Goal: Task Accomplishment & Management: Manage account settings

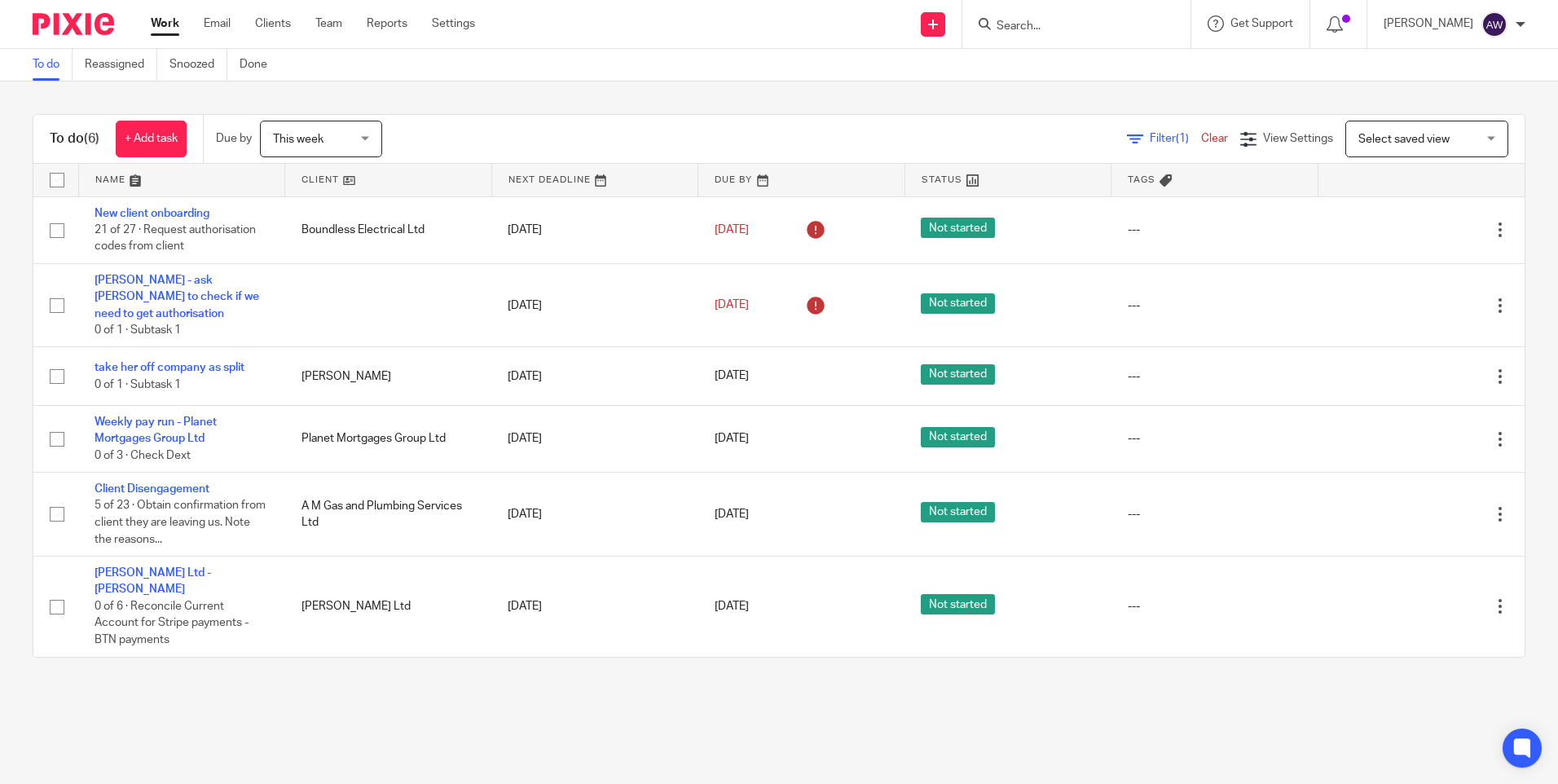
click at [1035, 32] on input "Search" at bounding box center [1068, 26] width 147 height 15
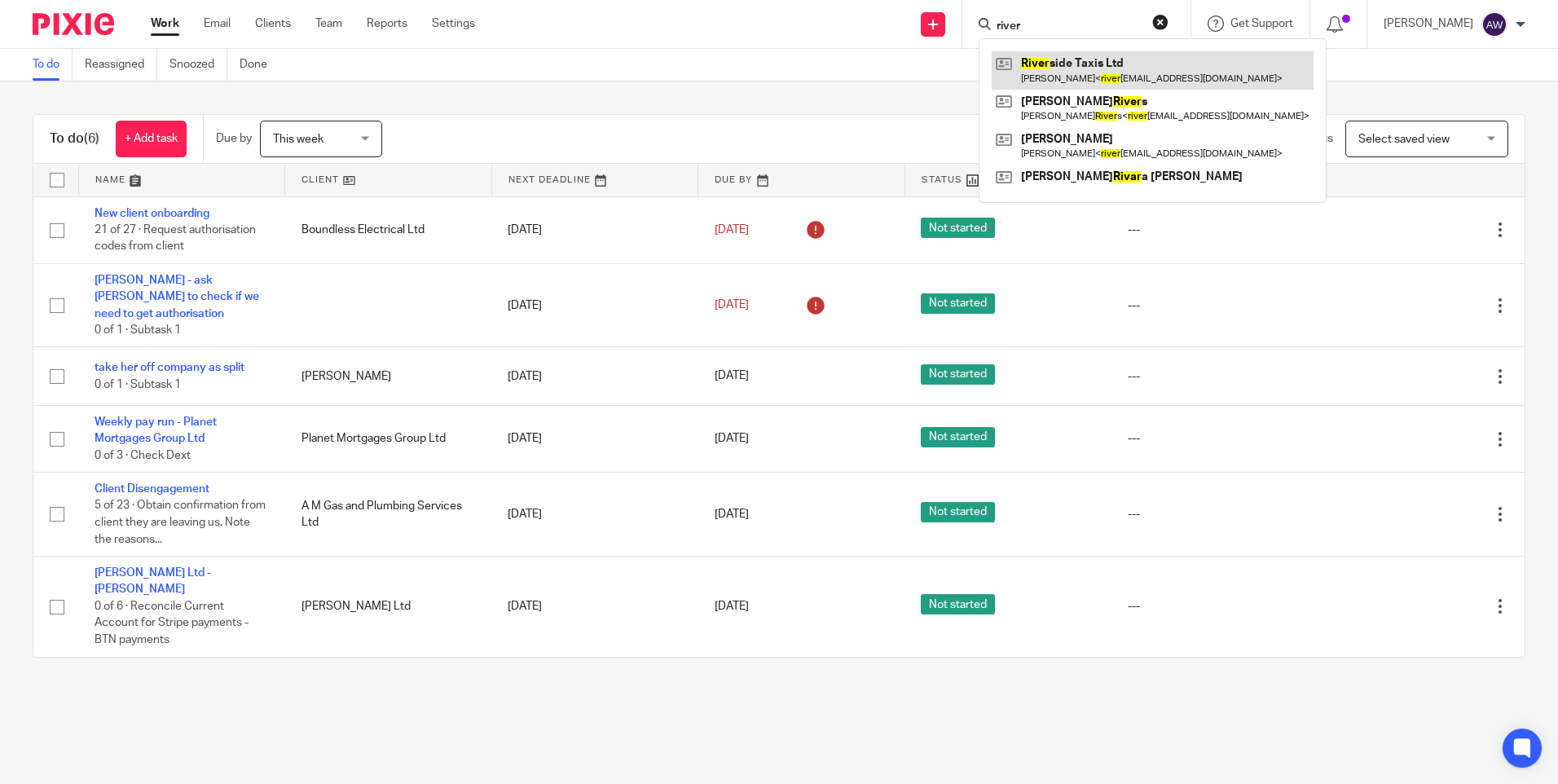
type input "river"
click at [1046, 59] on link at bounding box center [1152, 69] width 322 height 38
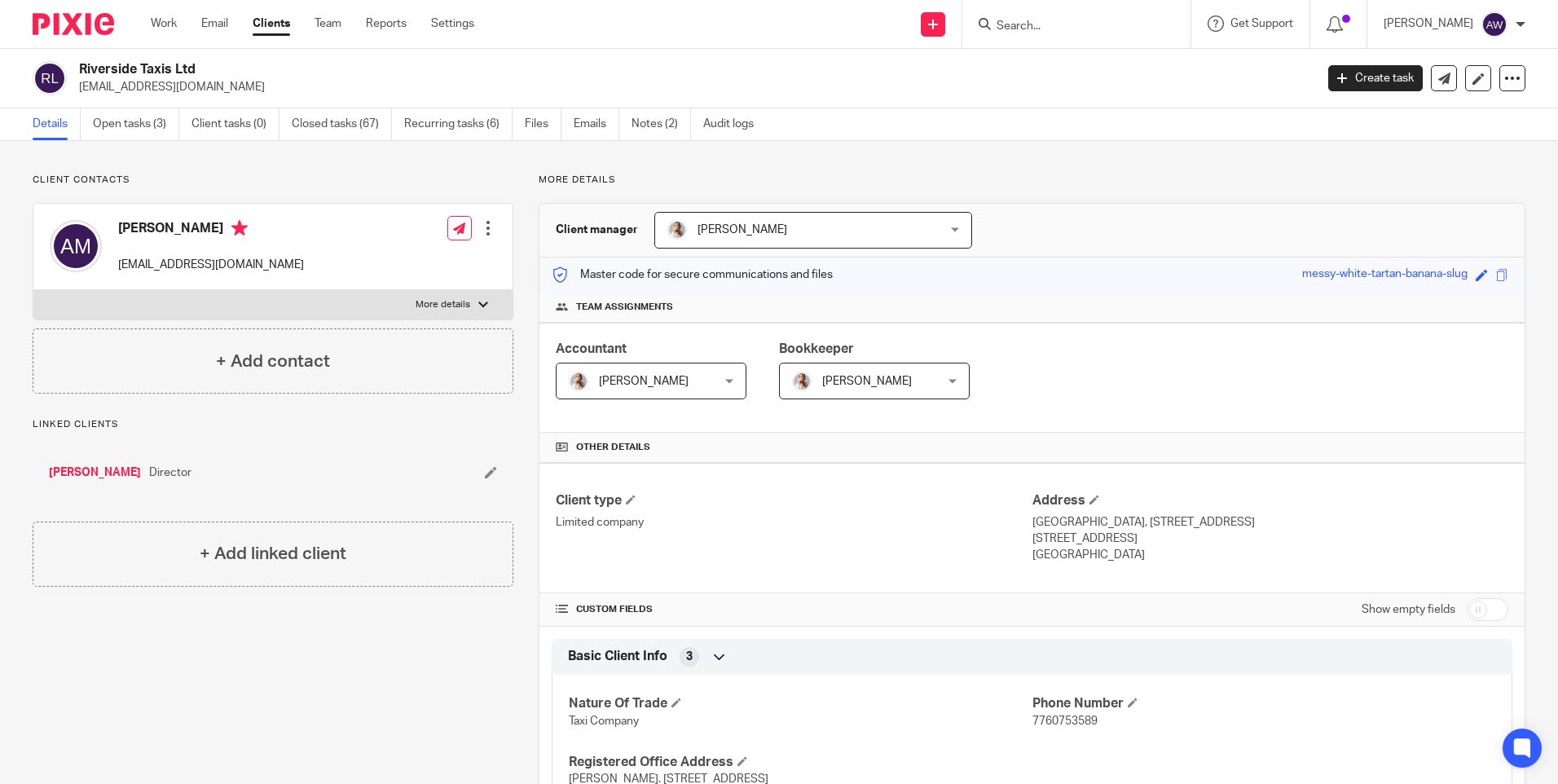
click at [1090, 28] on input "Search" at bounding box center [1068, 26] width 147 height 15
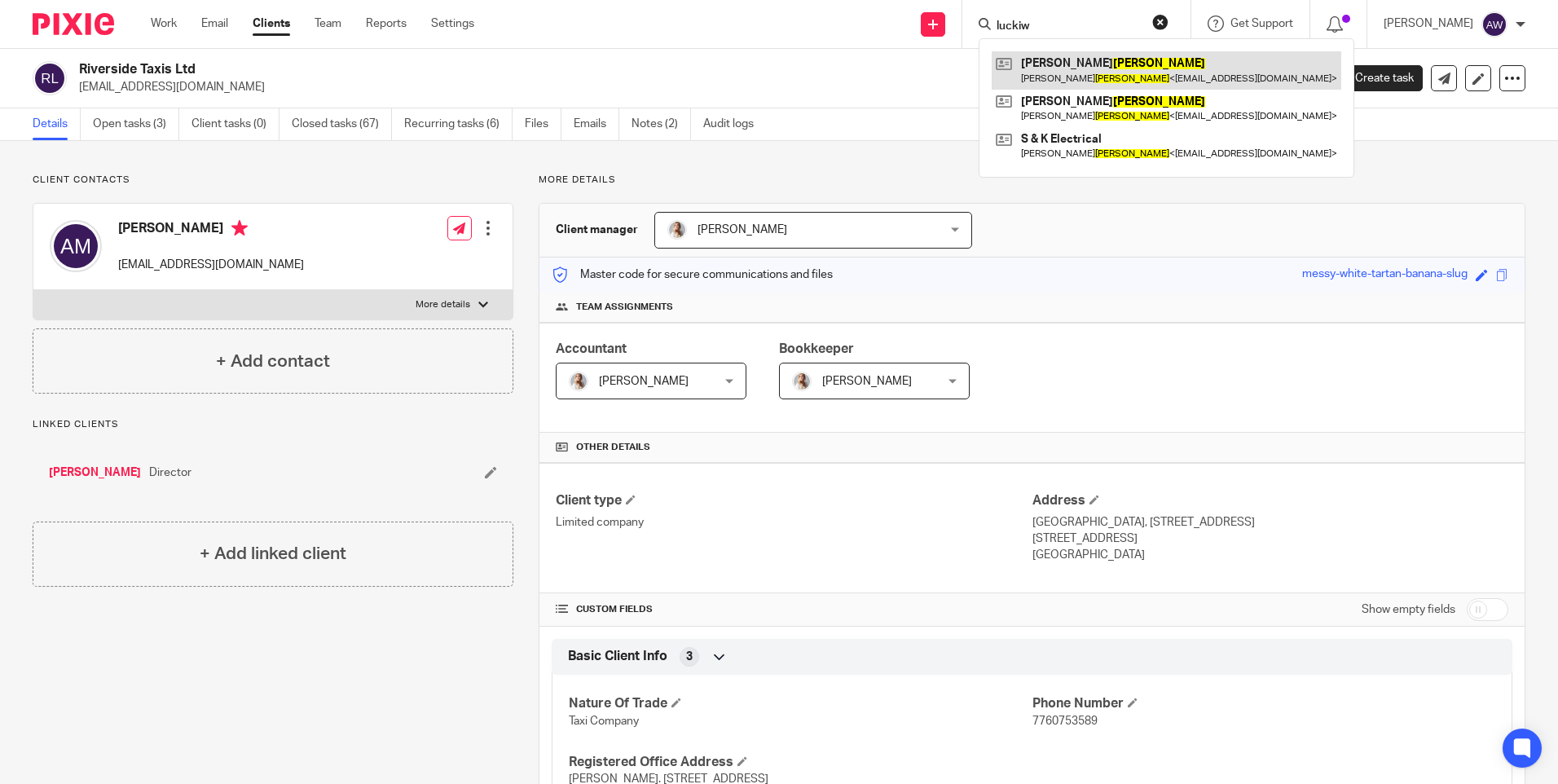
type input "luckiw"
click at [1077, 81] on link at bounding box center [1166, 69] width 350 height 38
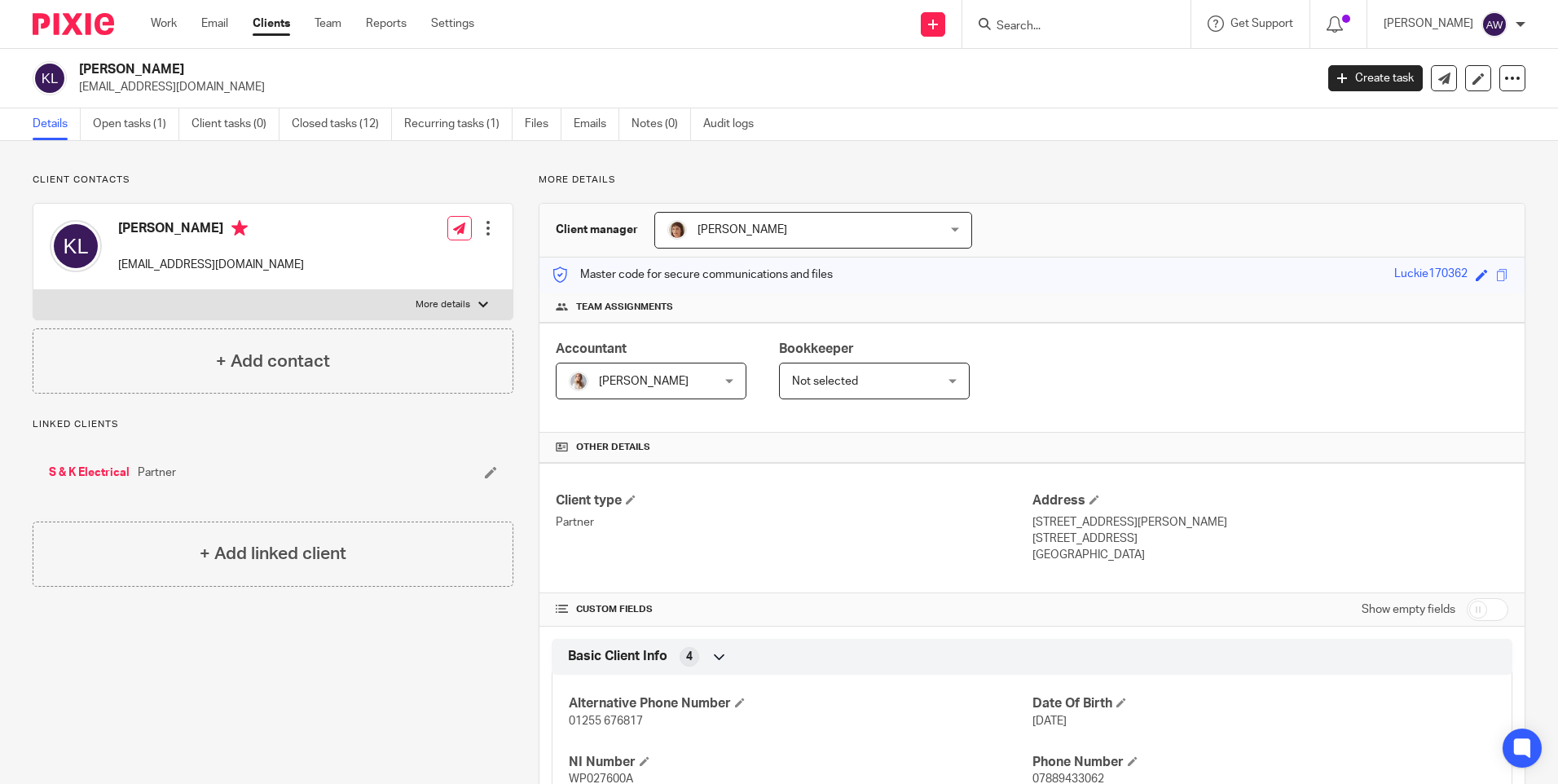
click at [1056, 27] on input "Search" at bounding box center [1068, 26] width 147 height 15
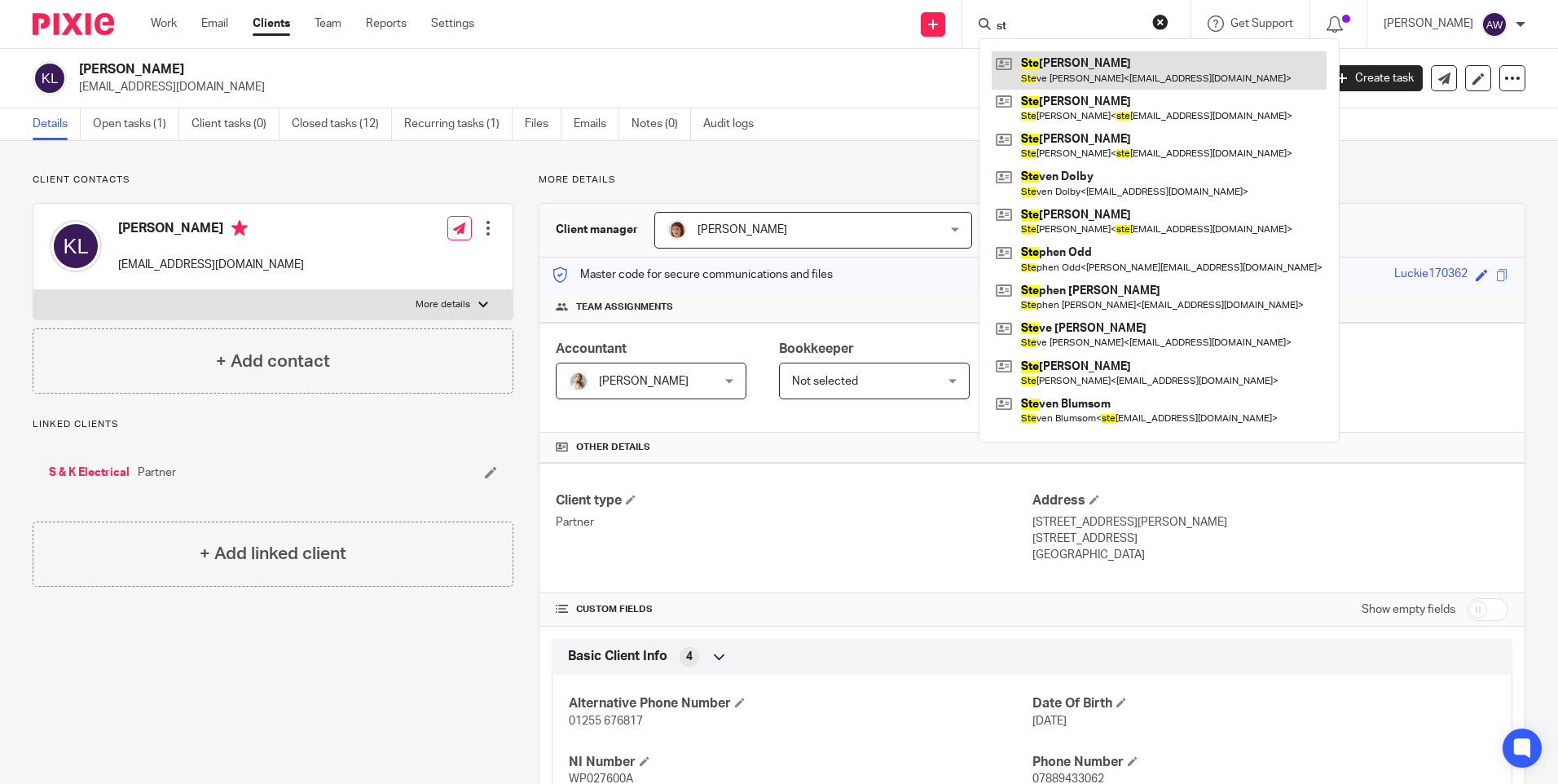
type input "s"
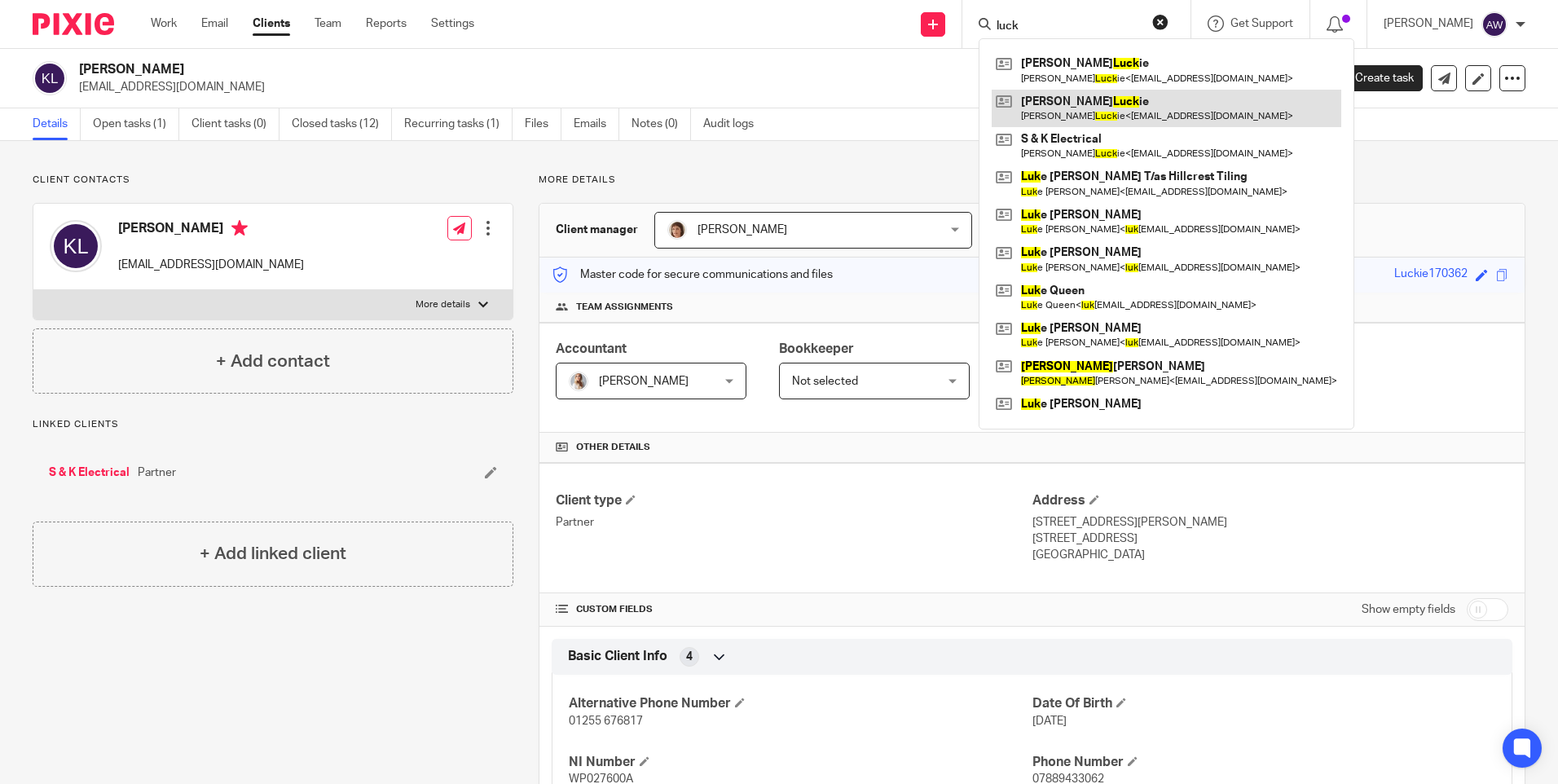
type input "luck"
click at [1066, 107] on link at bounding box center [1166, 108] width 350 height 38
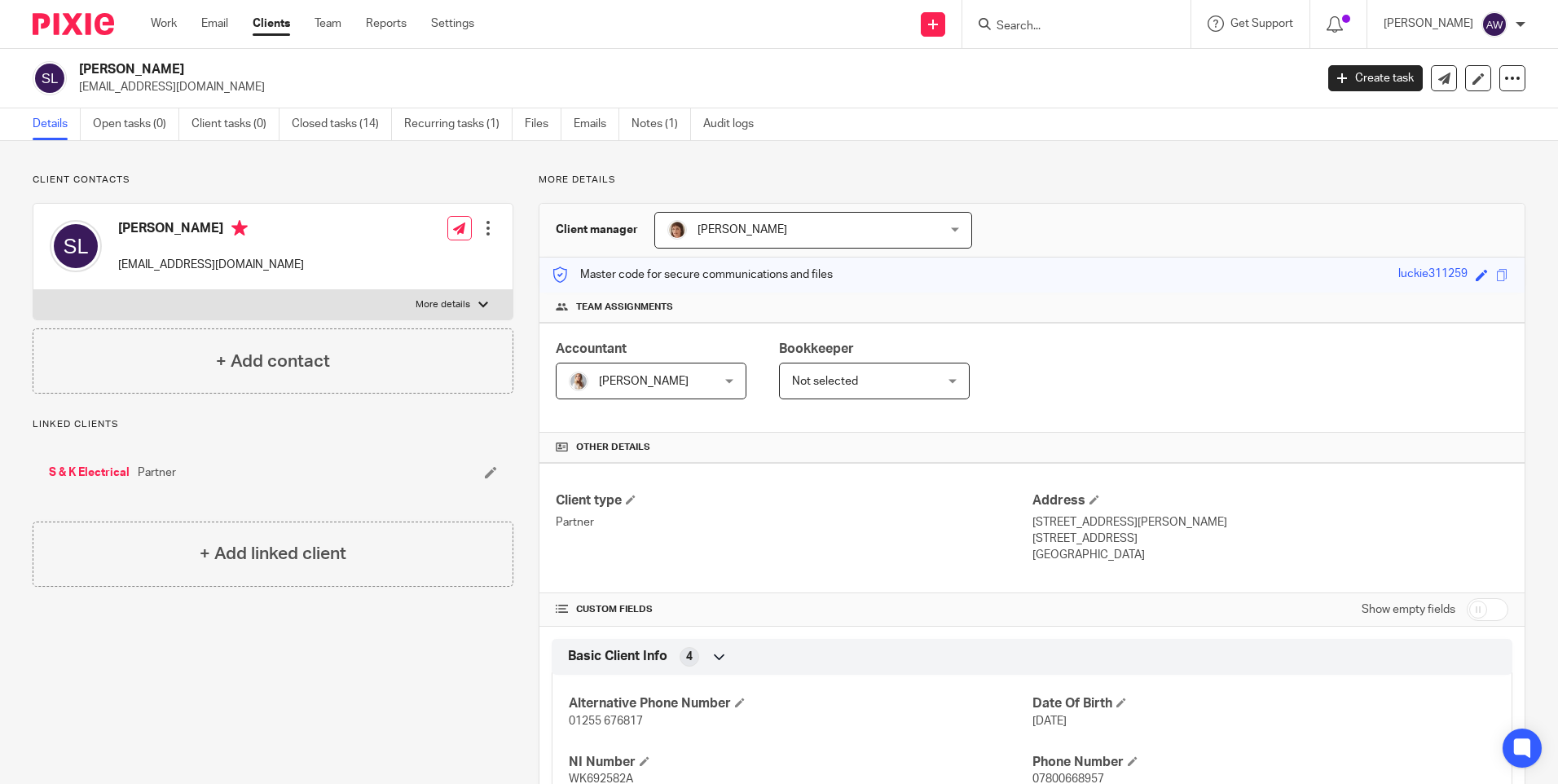
click at [1055, 35] on div at bounding box center [1077, 24] width 228 height 48
click at [1048, 28] on input "Search" at bounding box center [1068, 26] width 147 height 15
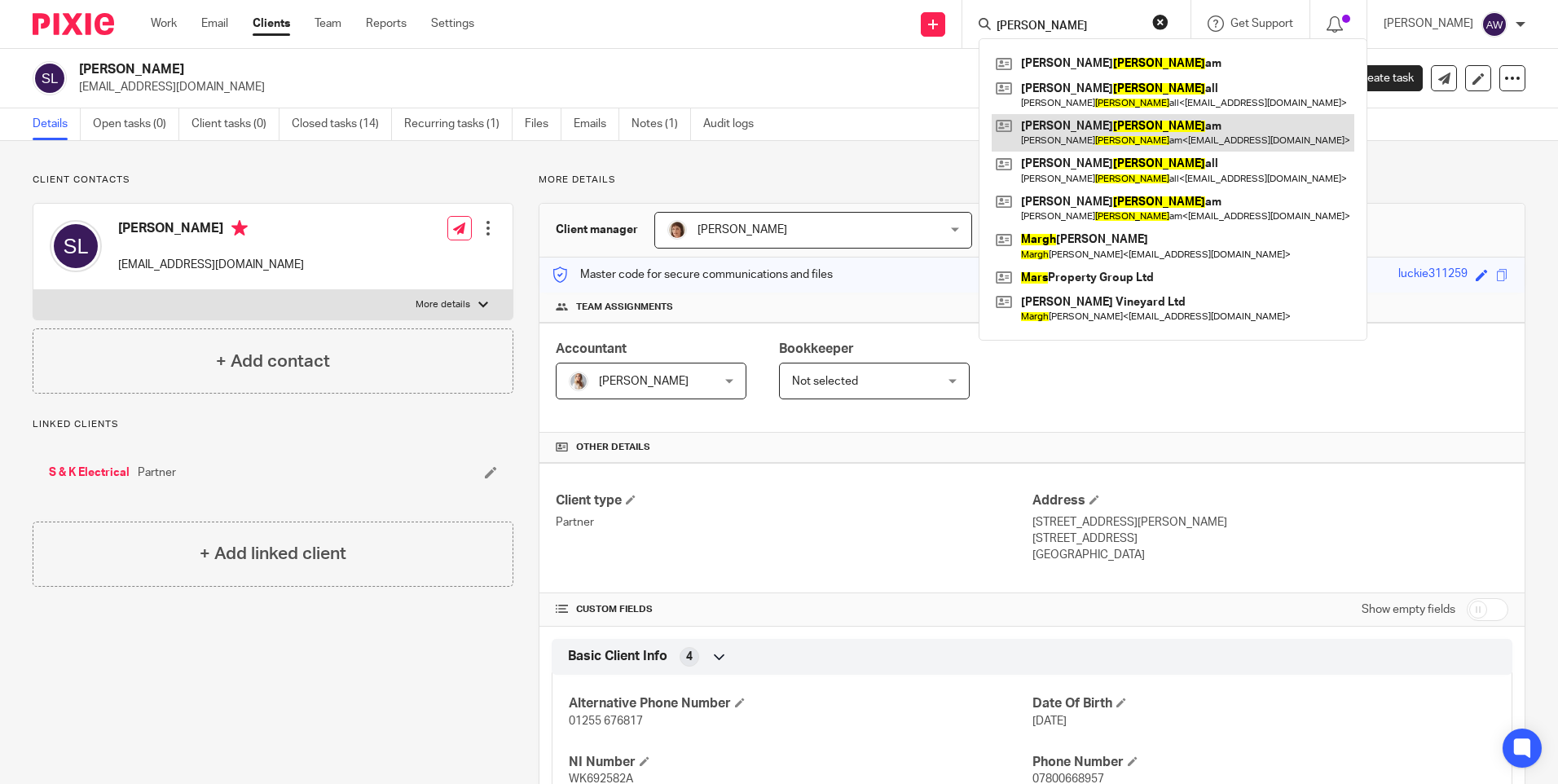
type input "marsh"
click at [1098, 130] on link at bounding box center [1172, 133] width 363 height 38
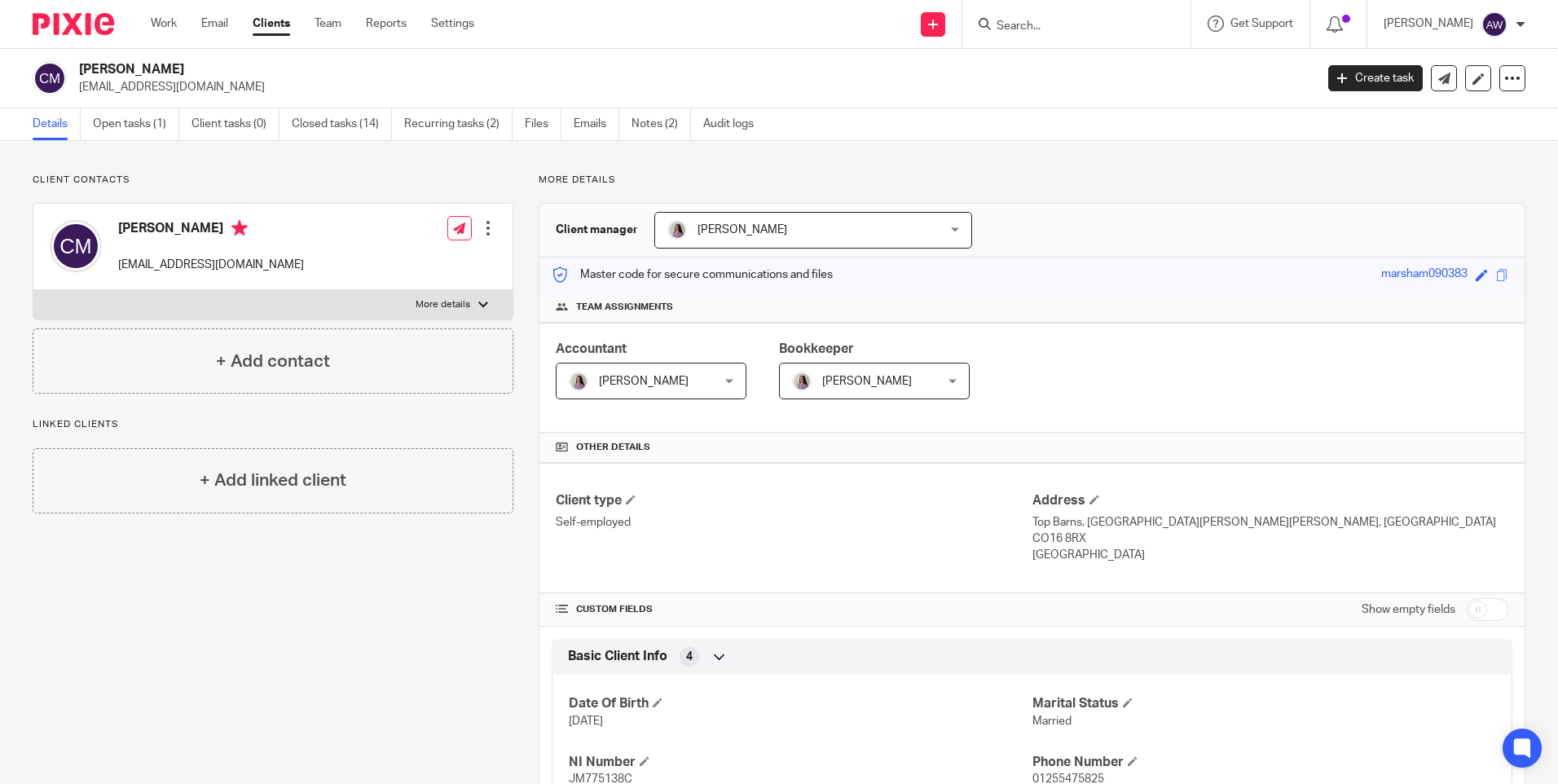
click at [1066, 12] on div at bounding box center [1077, 24] width 228 height 48
click at [1064, 25] on input "Search" at bounding box center [1068, 26] width 147 height 15
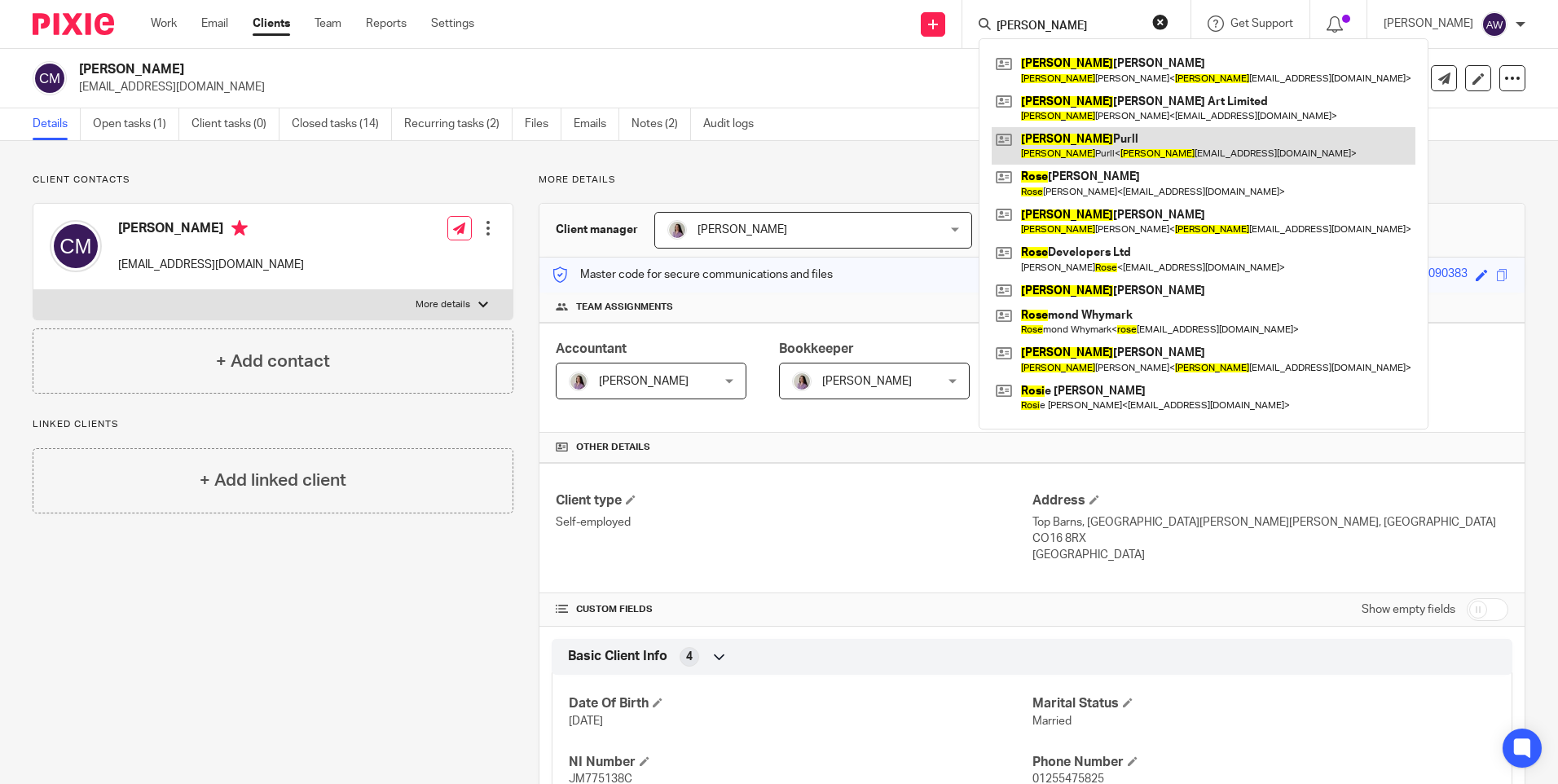
type input "ross"
click at [1071, 140] on link at bounding box center [1203, 146] width 424 height 38
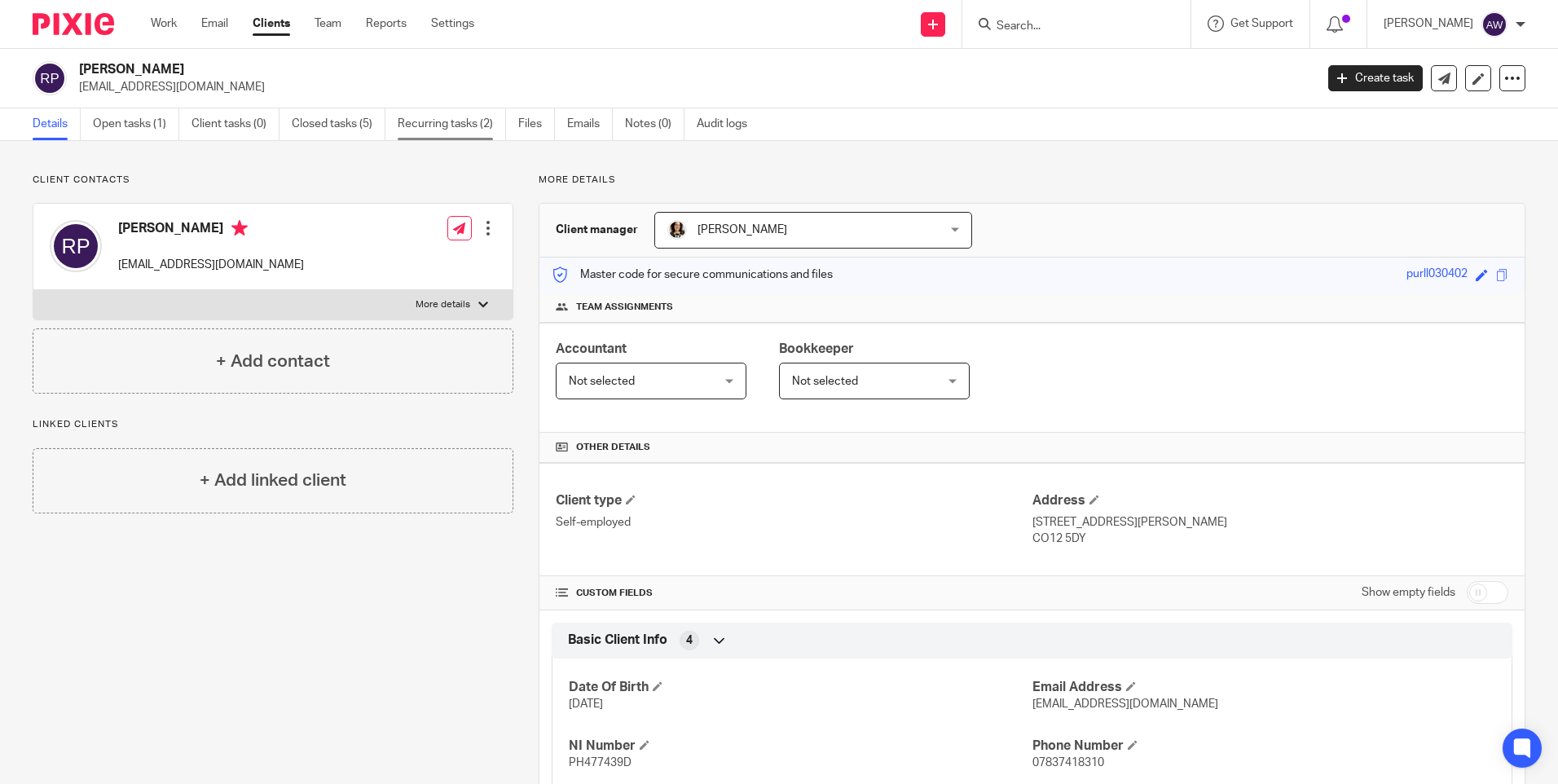
click at [453, 127] on link "Recurring tasks (2)" at bounding box center [451, 124] width 108 height 32
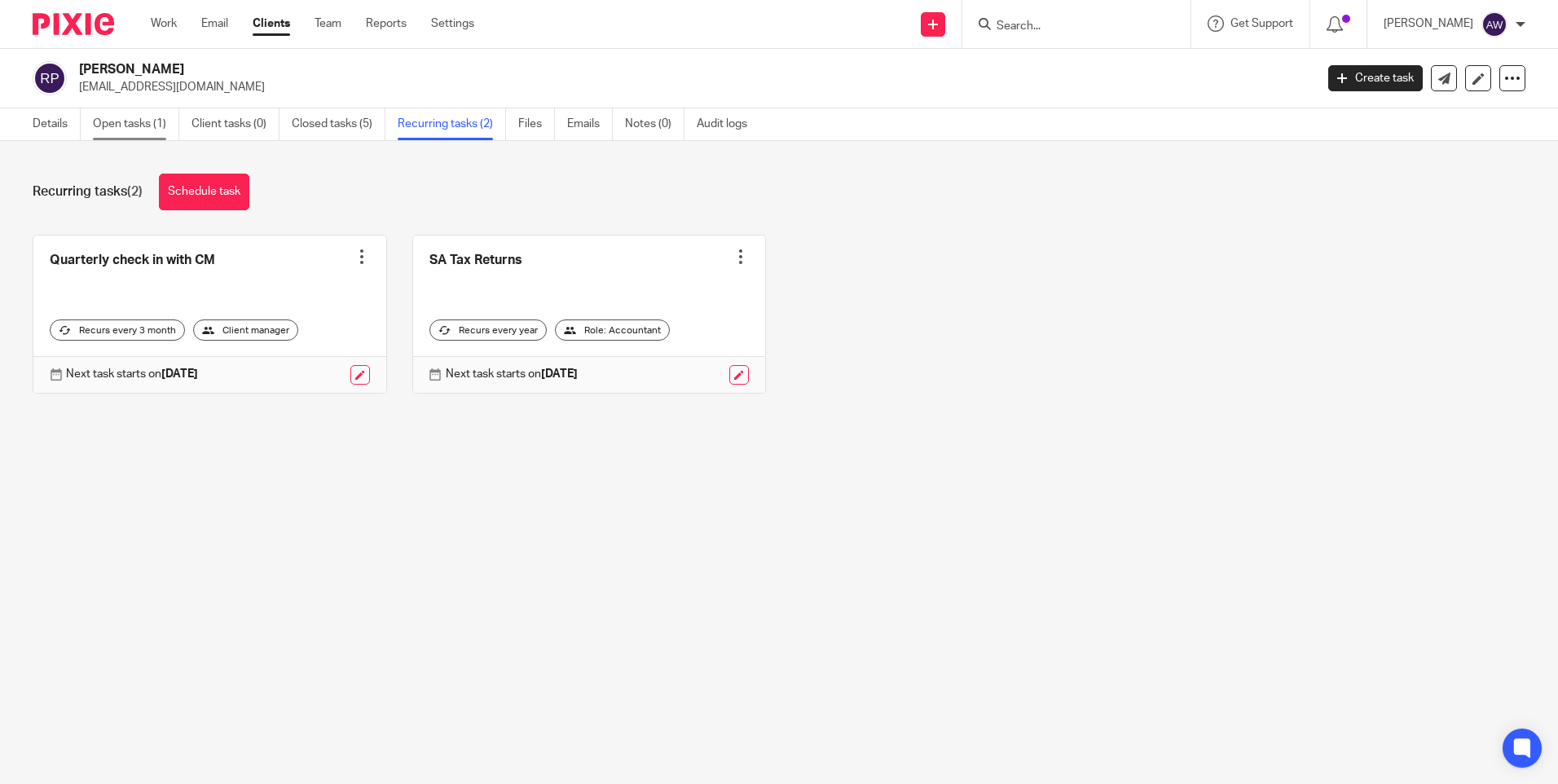
click at [137, 119] on link "Open tasks (1)" at bounding box center [136, 124] width 86 height 32
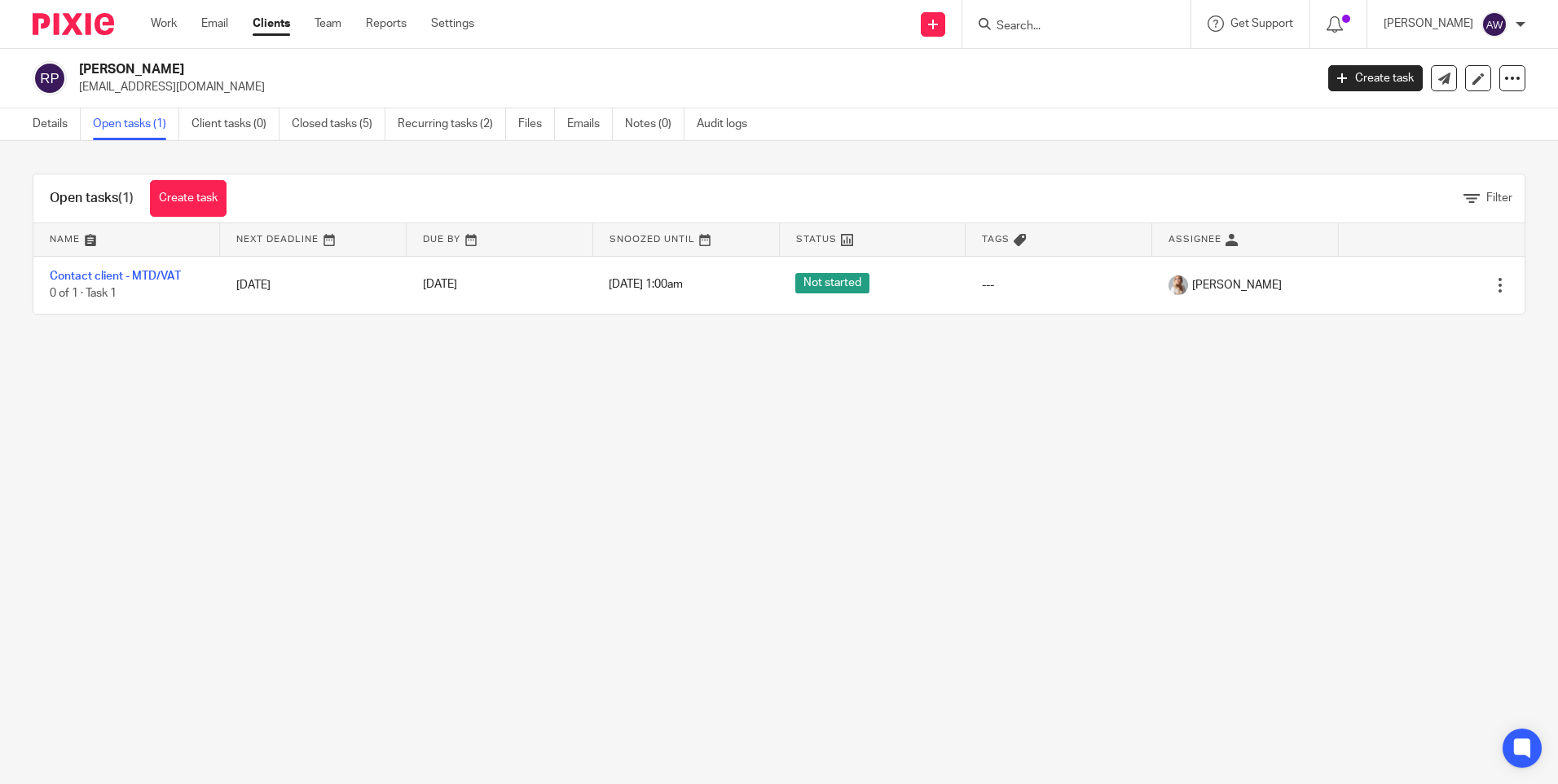
click at [1046, 23] on input "Search" at bounding box center [1068, 26] width 147 height 15
click at [1038, 20] on input "Search" at bounding box center [1068, 26] width 147 height 15
type input "ncr"
click at [1071, 70] on link at bounding box center [1129, 69] width 276 height 38
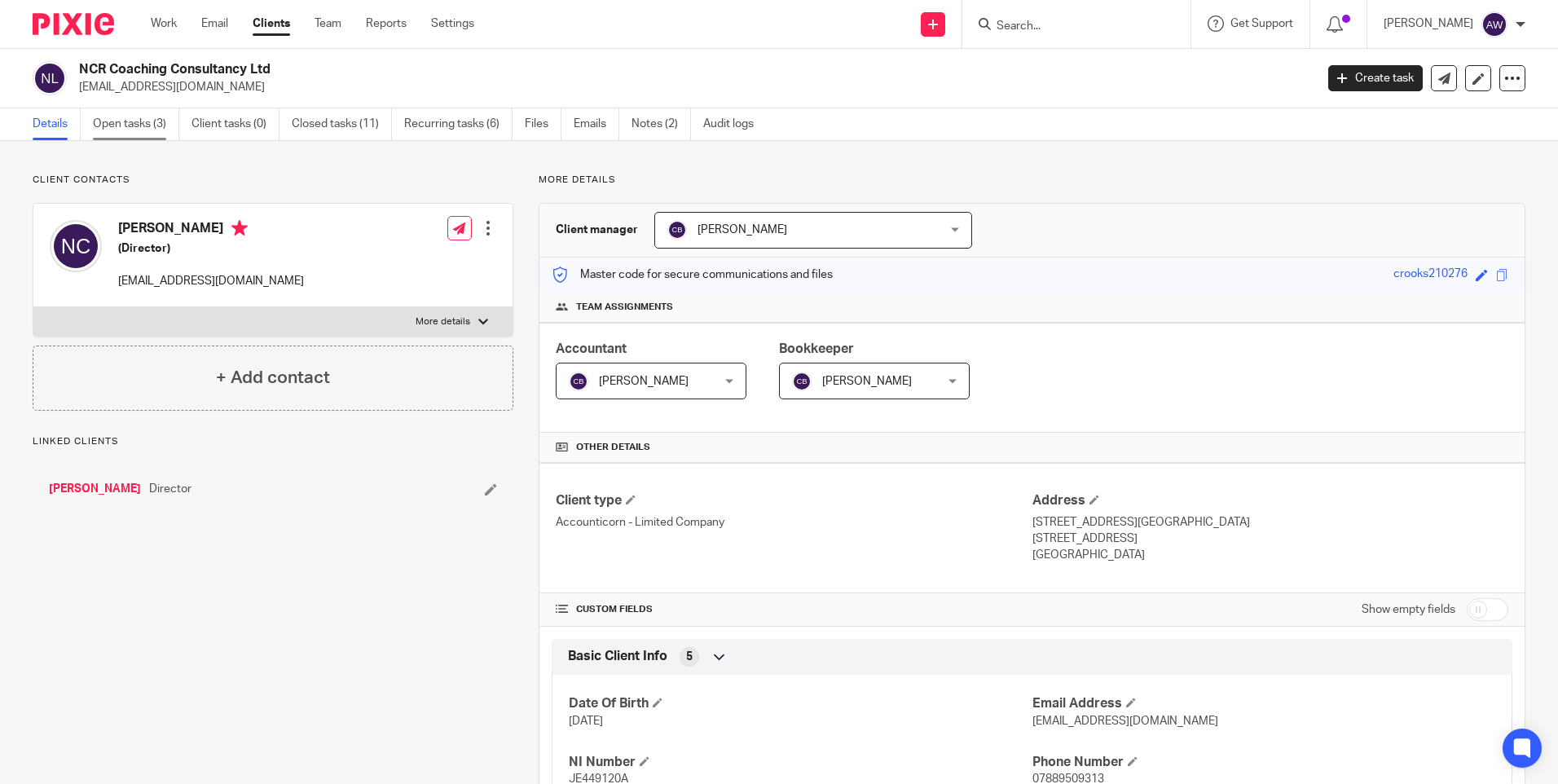
click at [132, 122] on link "Open tasks (3)" at bounding box center [136, 124] width 86 height 32
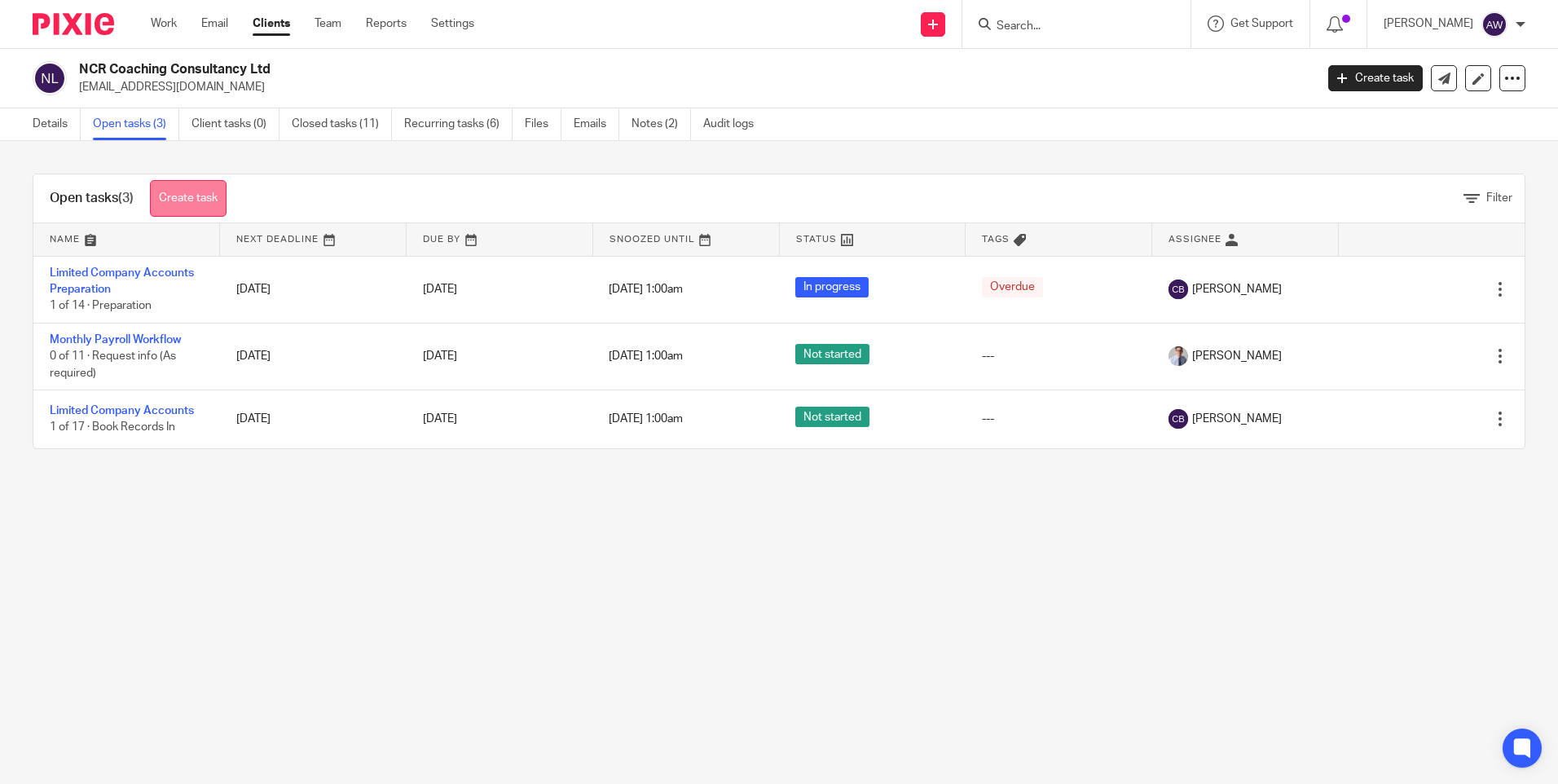
click at [186, 204] on link "Create task" at bounding box center [188, 198] width 76 height 37
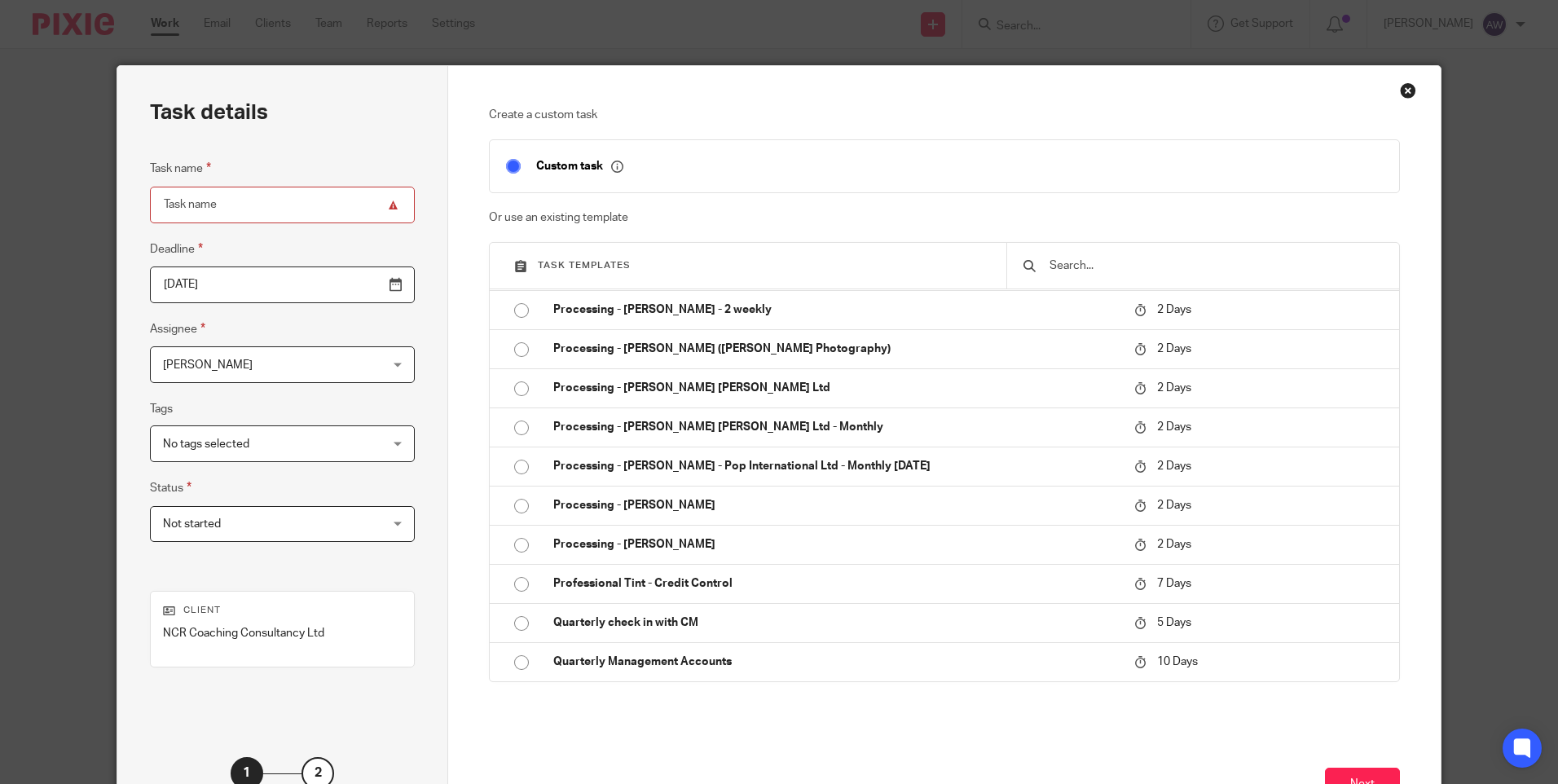
click at [1400, 85] on div "Close this dialog window" at bounding box center [1408, 90] width 17 height 17
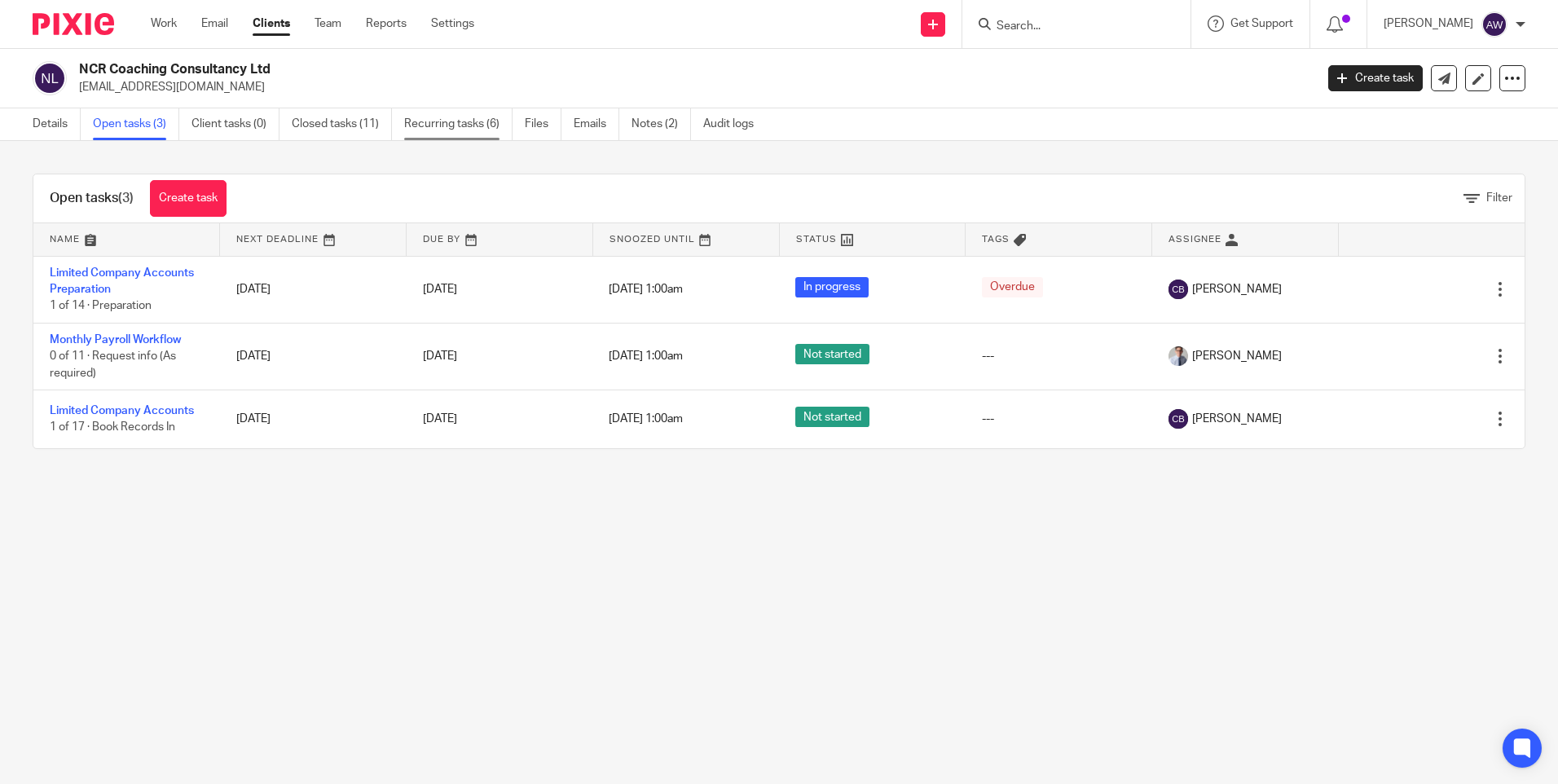
click at [456, 123] on link "Recurring tasks (6)" at bounding box center [458, 124] width 108 height 32
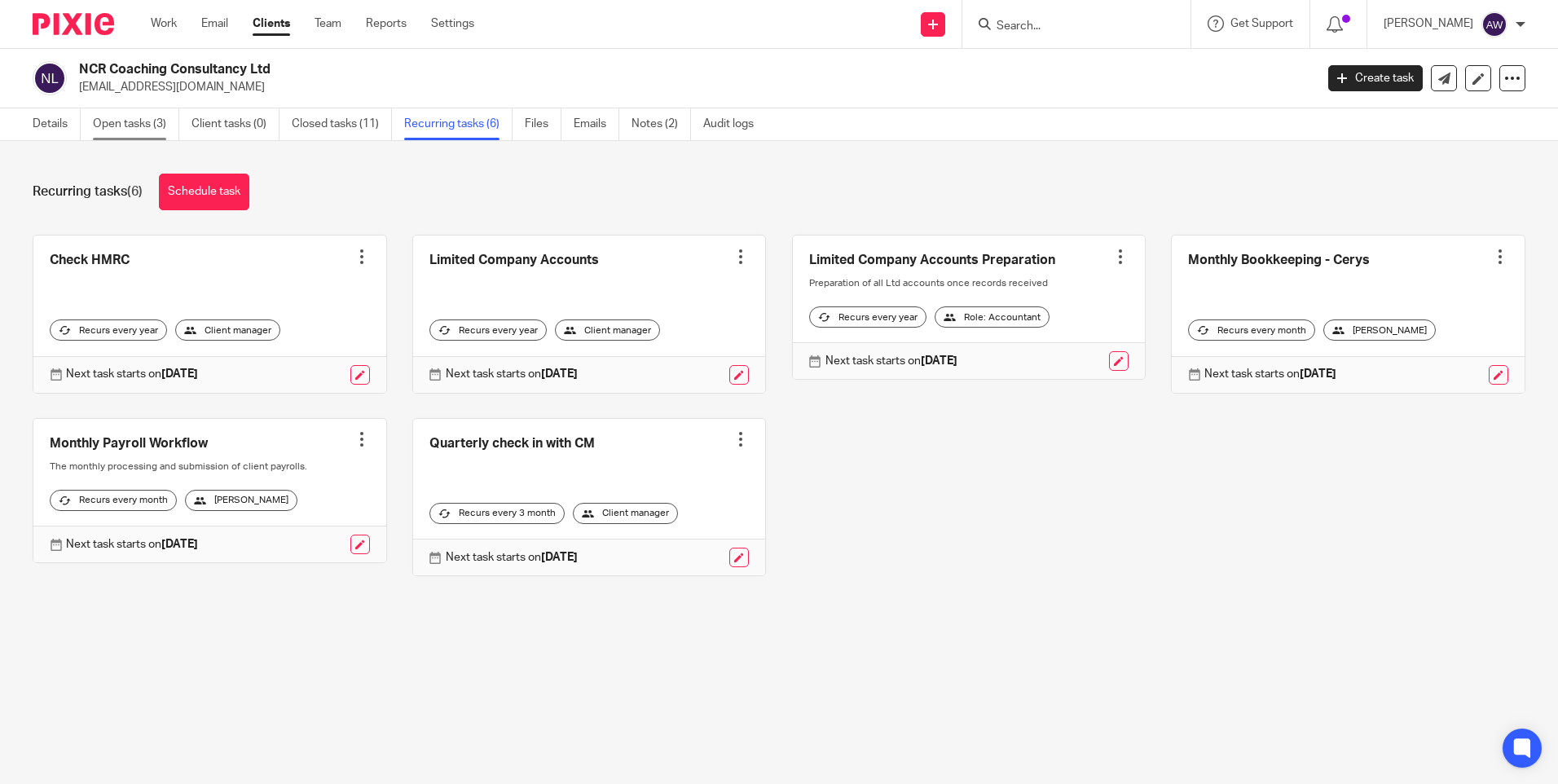
click at [125, 113] on link "Open tasks (3)" at bounding box center [136, 124] width 86 height 32
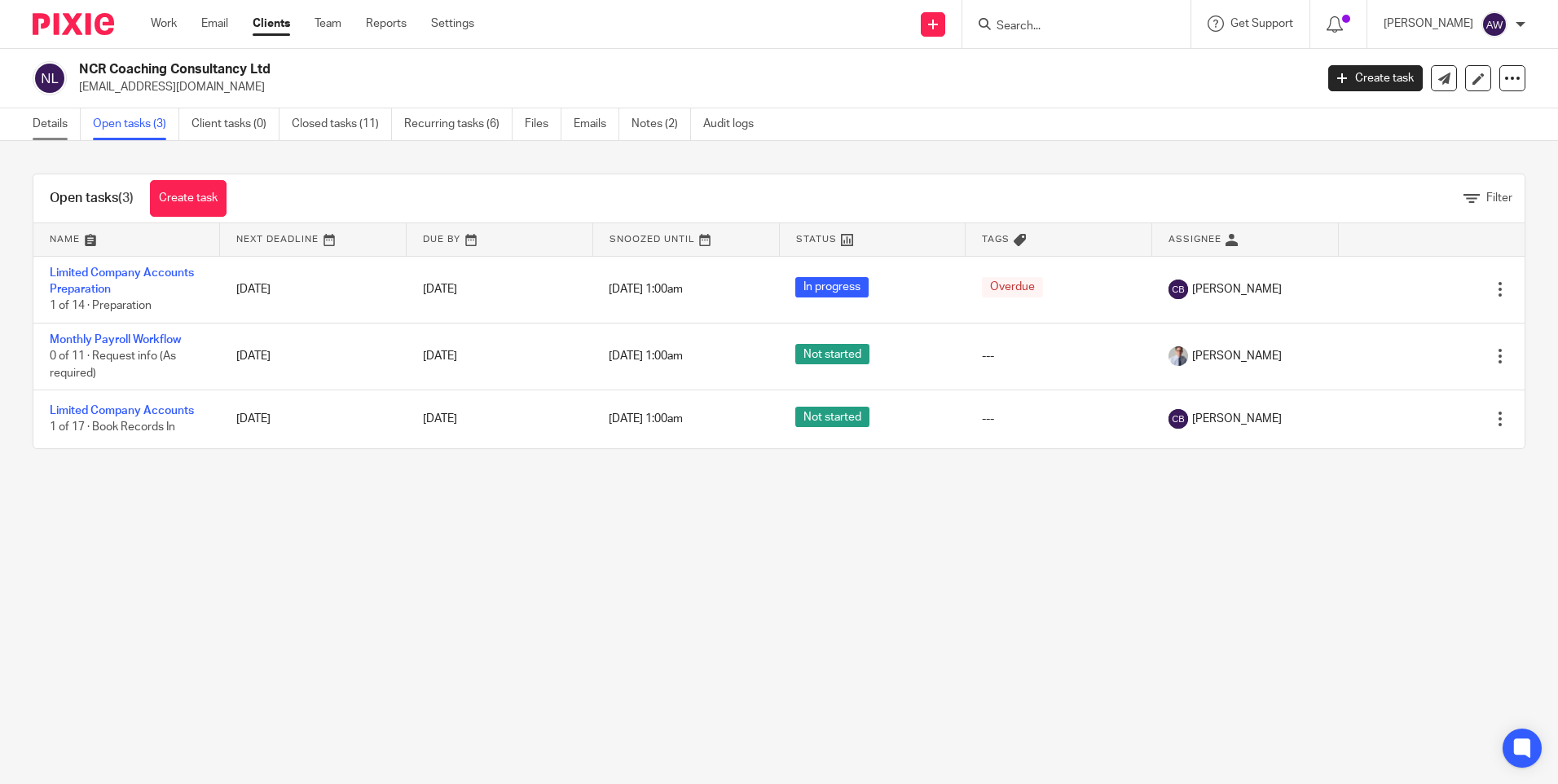
click at [61, 123] on link "Details" at bounding box center [56, 124] width 48 height 32
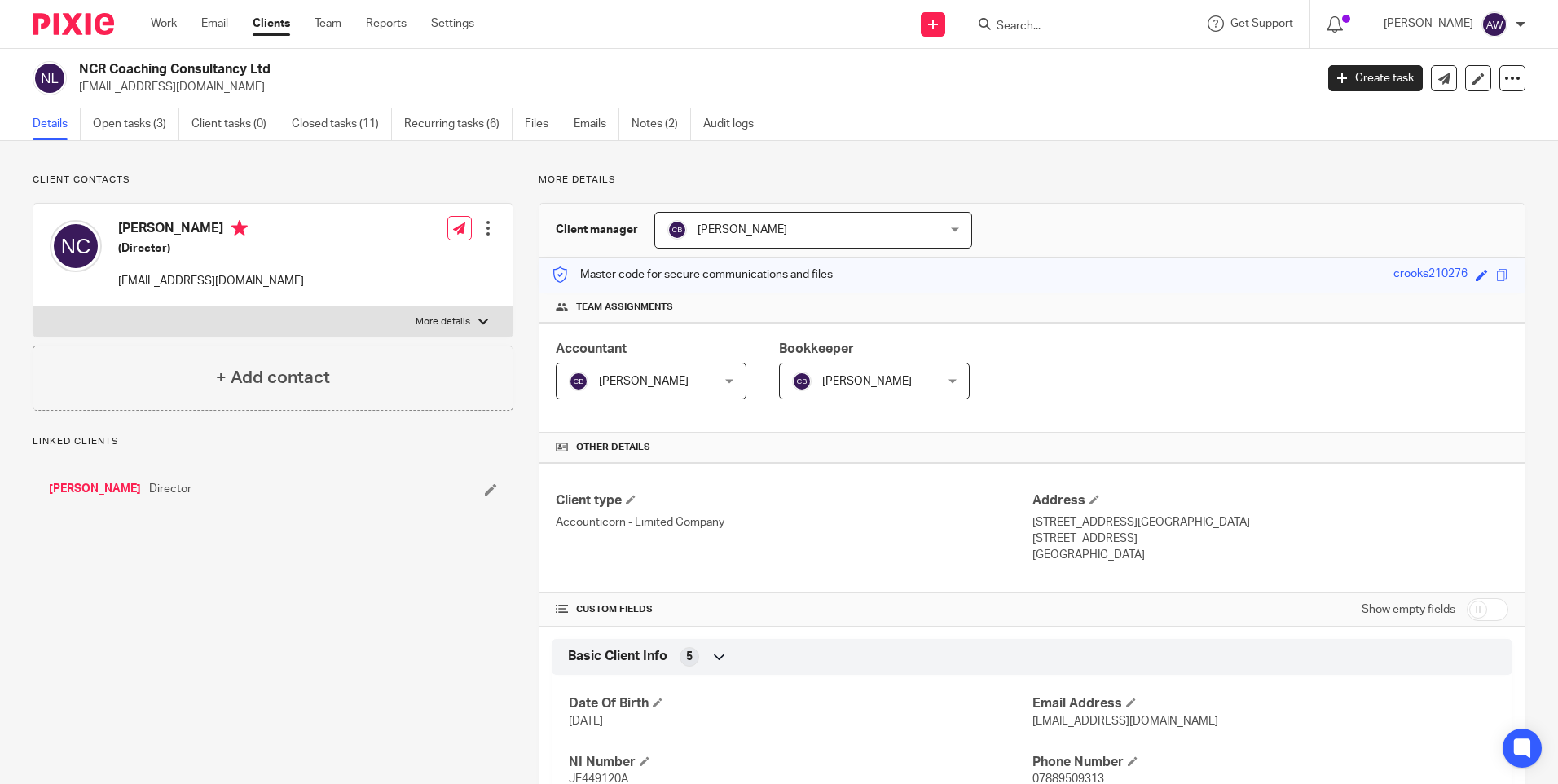
click at [1468, 612] on input "checkbox" at bounding box center [1487, 609] width 41 height 23
checkbox input "true"
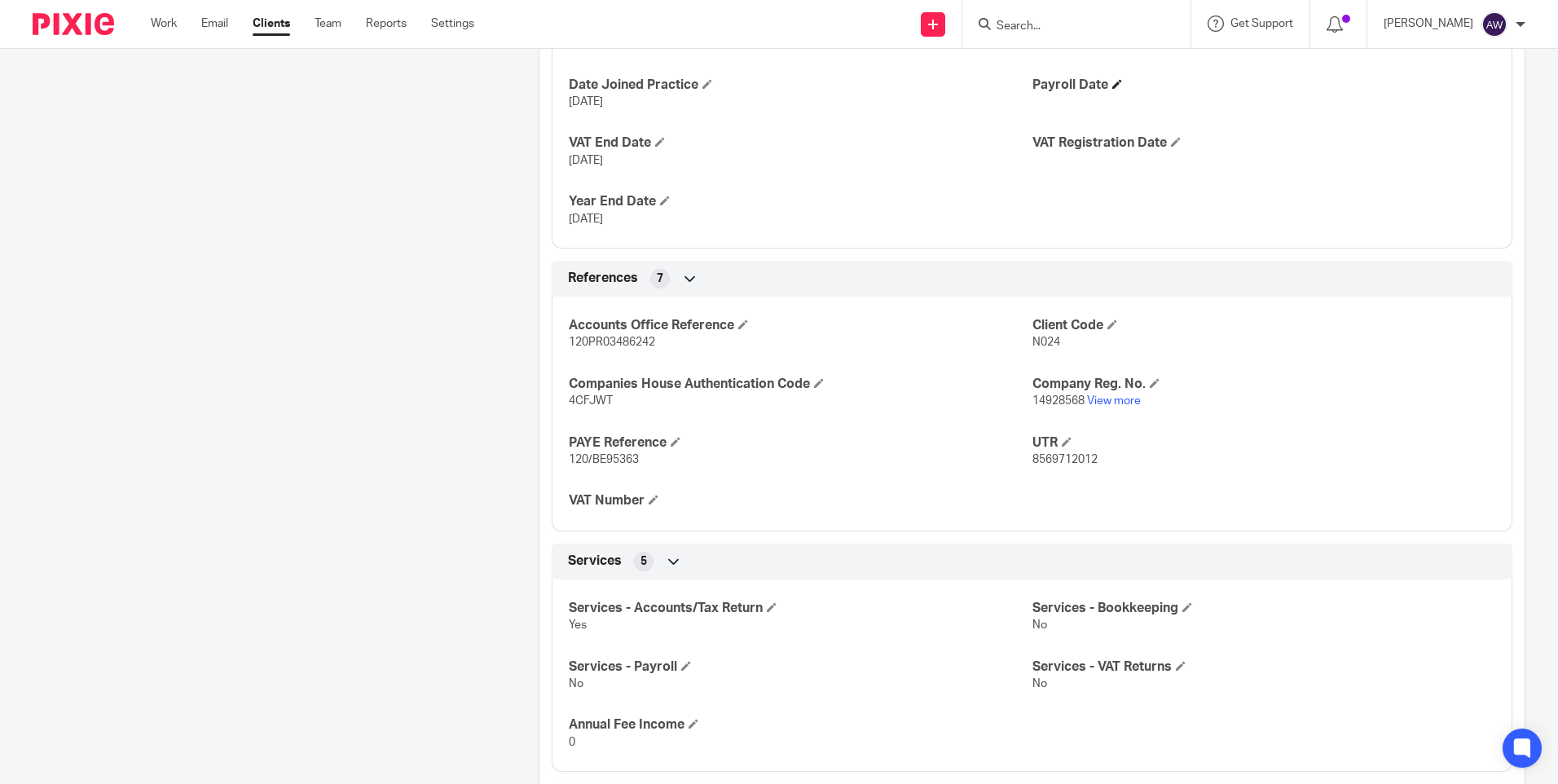
scroll to position [1059, 0]
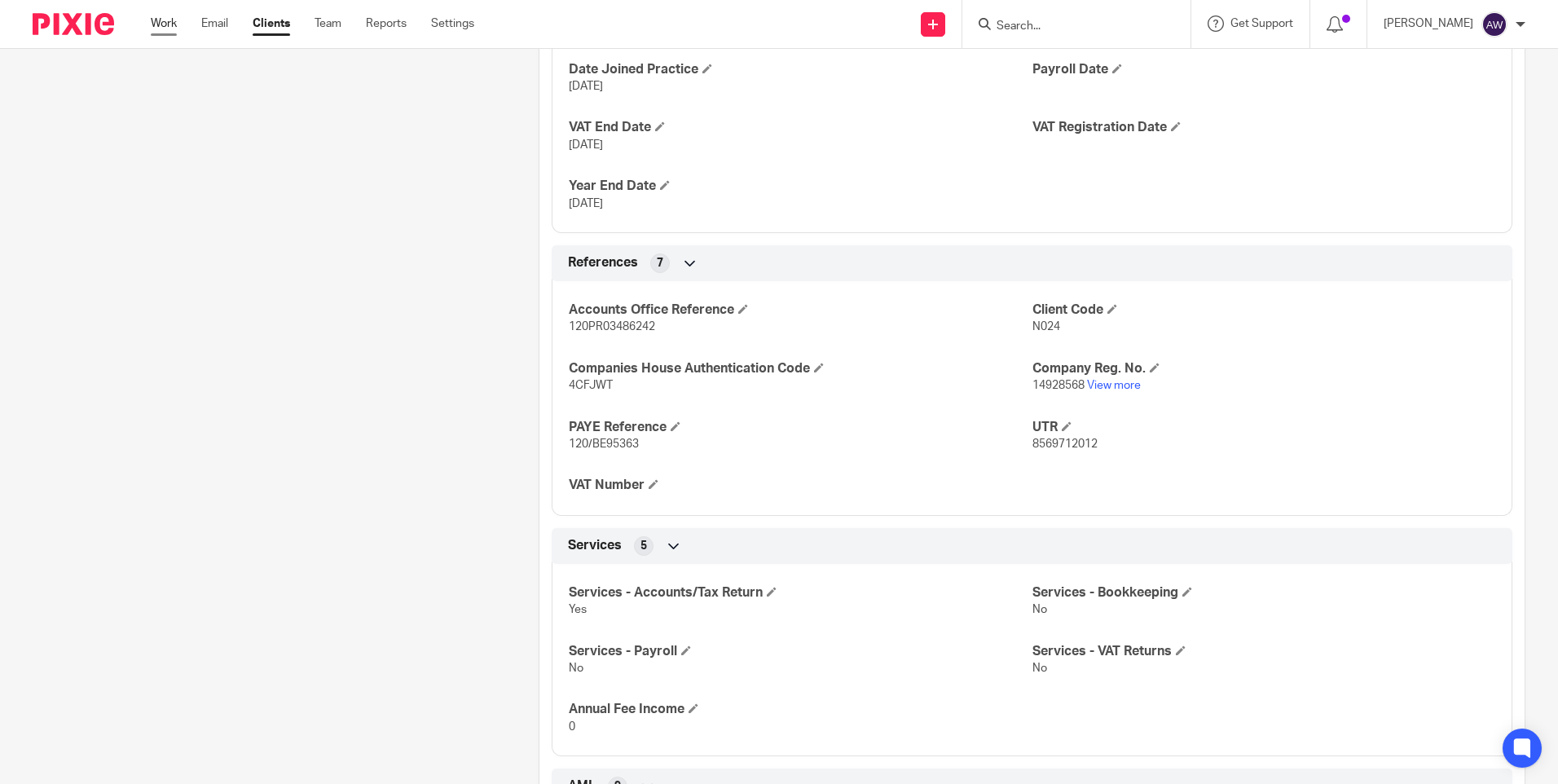
click at [176, 23] on link "Work" at bounding box center [164, 24] width 26 height 17
